Goal: Navigation & Orientation: Find specific page/section

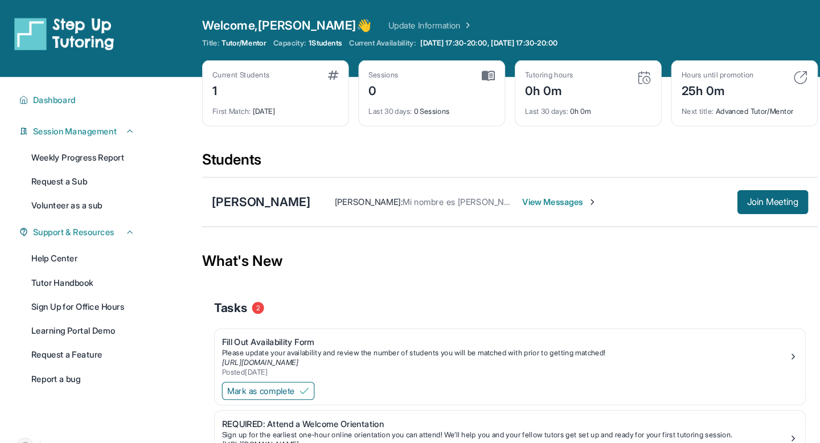
click at [256, 86] on div "Current Students 1" at bounding box center [261, 80] width 120 height 27
click at [239, 86] on div "1" at bounding box center [228, 85] width 54 height 18
click at [56, 90] on span "Dashboard" at bounding box center [51, 94] width 40 height 11
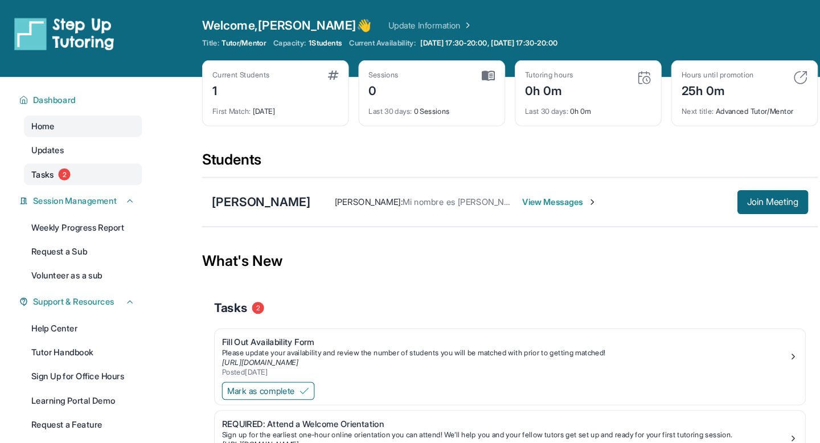
click at [44, 167] on span "Tasks" at bounding box center [40, 164] width 21 height 11
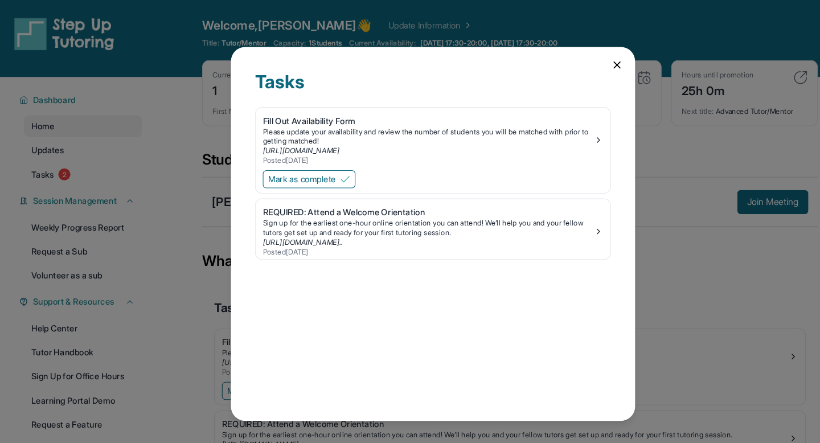
click at [580, 60] on icon at bounding box center [583, 61] width 11 height 11
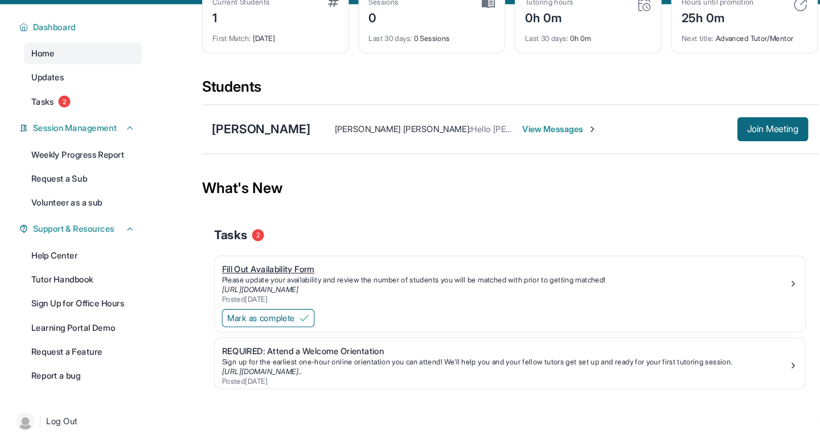
scroll to position [73, 0]
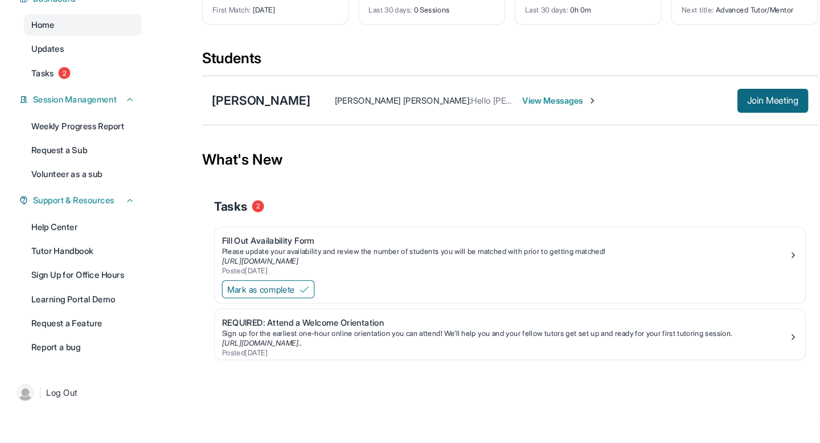
click at [494, 119] on span "View Messages" at bounding box center [529, 118] width 71 height 11
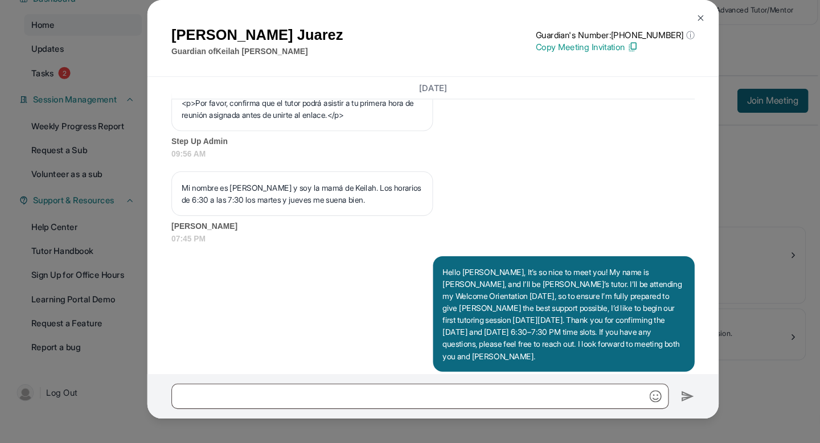
scroll to position [818, 0]
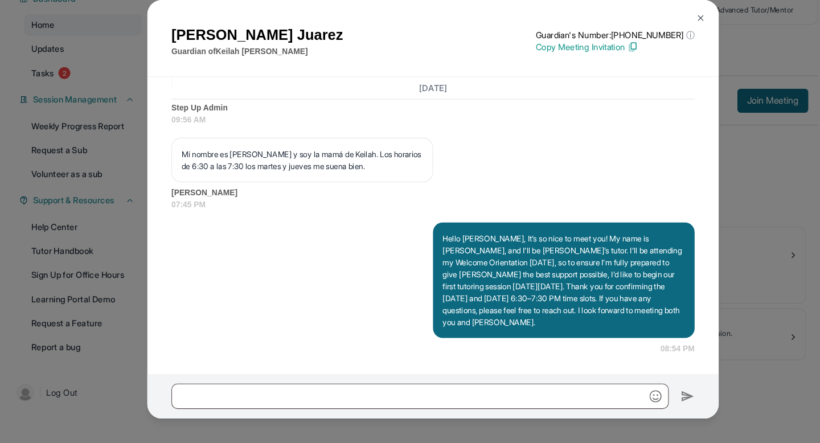
click at [660, 41] on img at bounding box center [663, 40] width 9 height 9
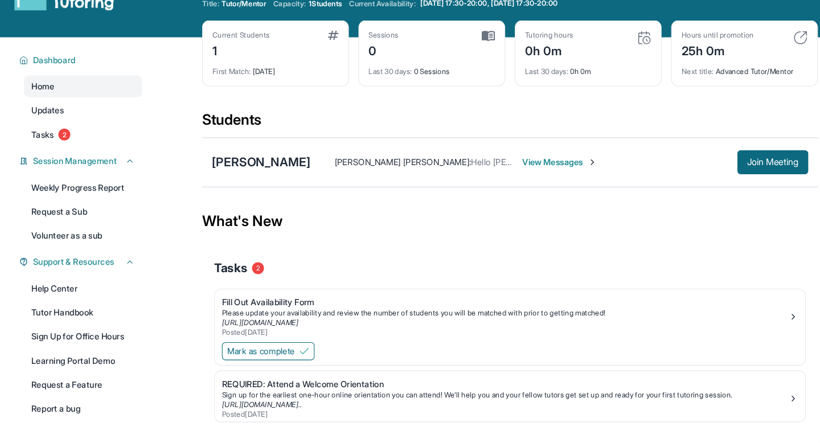
scroll to position [0, 0]
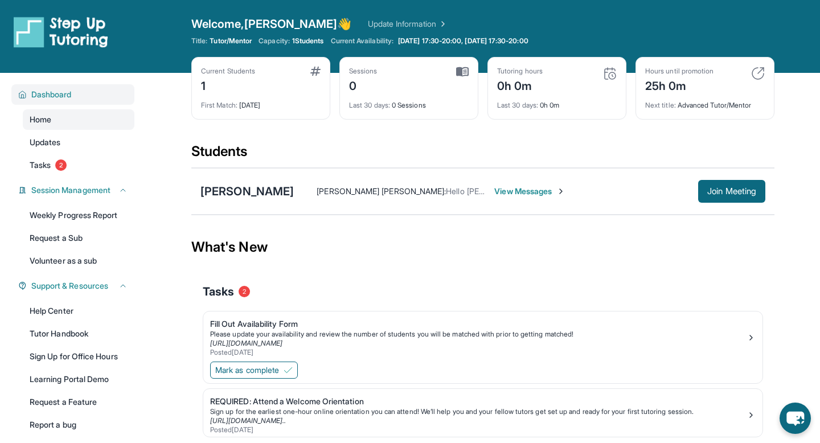
click at [51, 95] on span "Dashboard" at bounding box center [51, 94] width 40 height 11
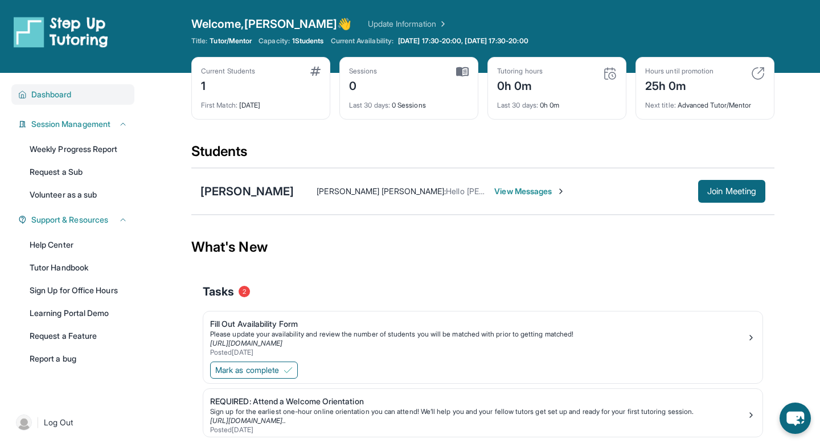
click at [51, 94] on span "Dashboard" at bounding box center [51, 94] width 40 height 11
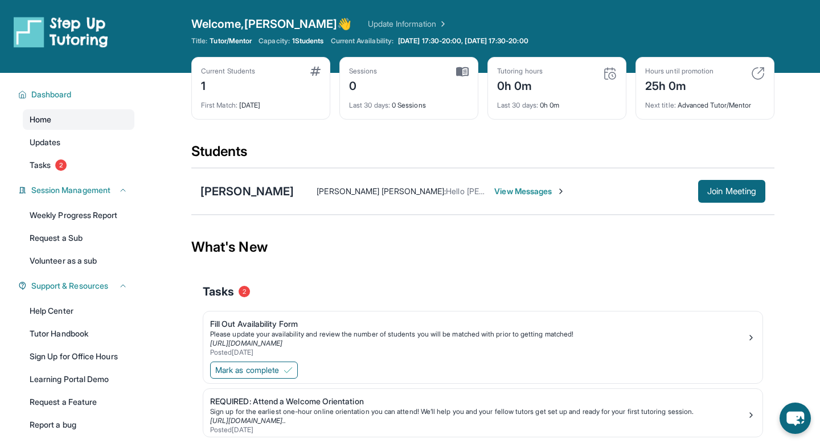
click at [47, 126] on link "Home" at bounding box center [79, 119] width 112 height 20
click at [47, 138] on span "Updates" at bounding box center [45, 142] width 31 height 11
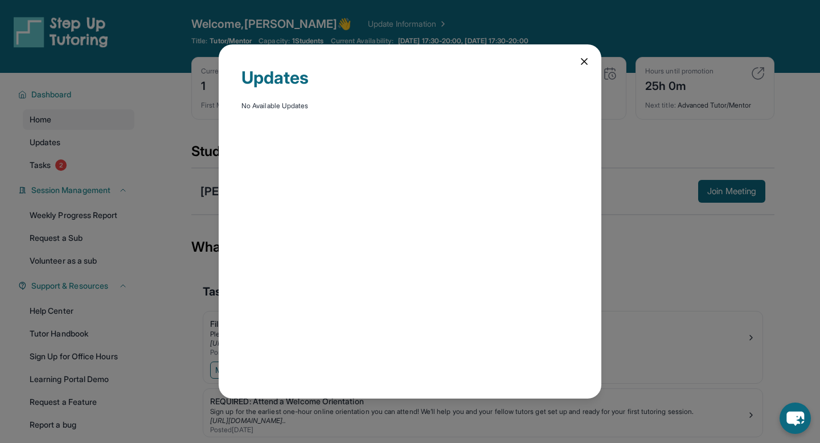
click at [583, 59] on icon at bounding box center [583, 61] width 11 height 11
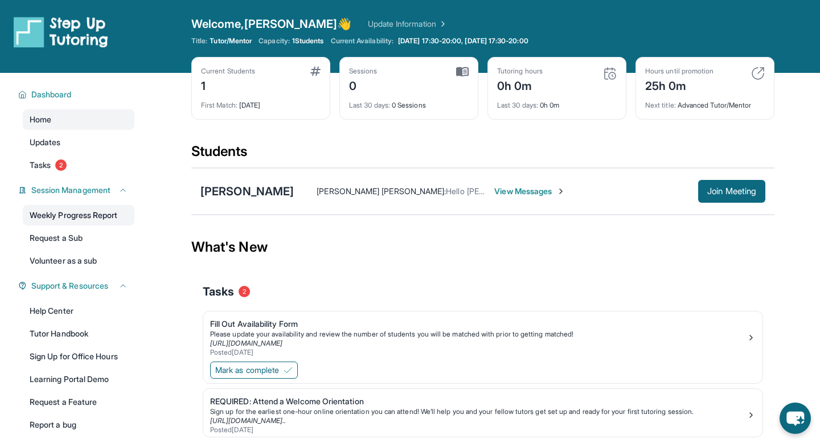
click at [50, 216] on link "Weekly Progress Report" at bounding box center [79, 215] width 112 height 20
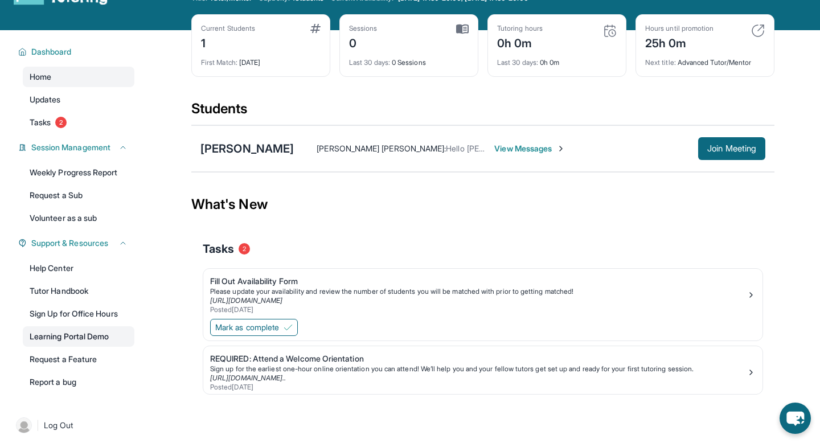
scroll to position [44, 0]
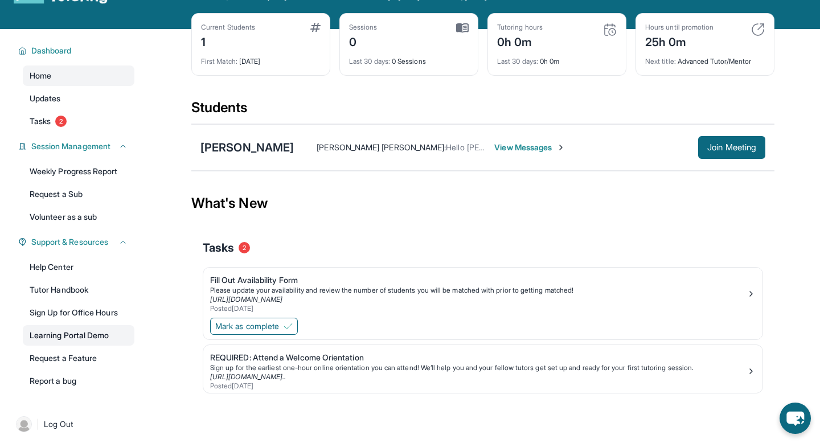
click at [69, 335] on link "Learning Portal Demo" at bounding box center [79, 335] width 112 height 20
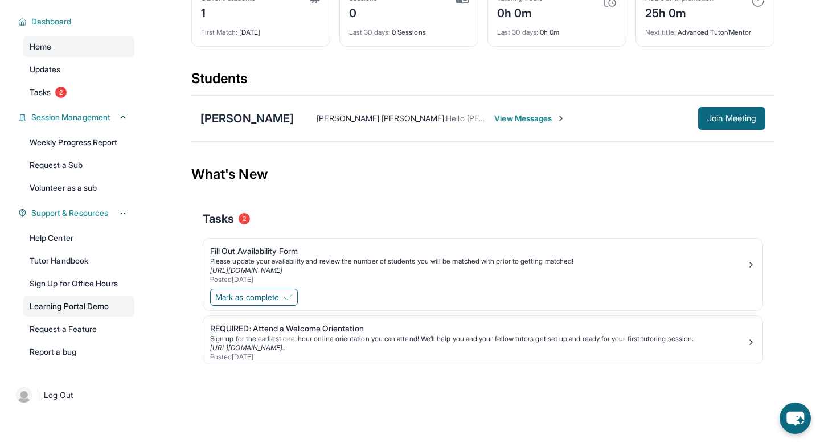
click at [106, 311] on link "Learning Portal Demo" at bounding box center [79, 306] width 112 height 20
